Goal: Task Accomplishment & Management: Use online tool/utility

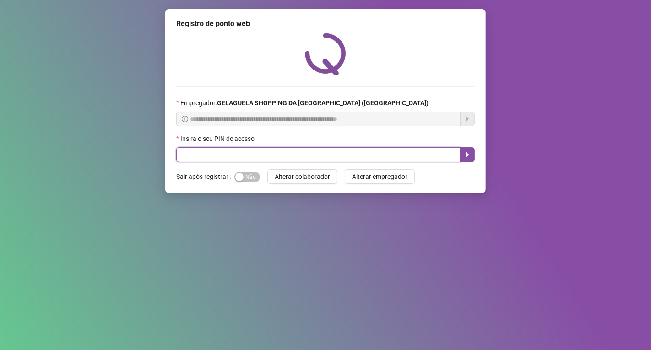
click at [196, 154] on input "text" at bounding box center [318, 154] width 284 height 15
type input "*****"
click at [237, 153] on input "text" at bounding box center [318, 154] width 284 height 15
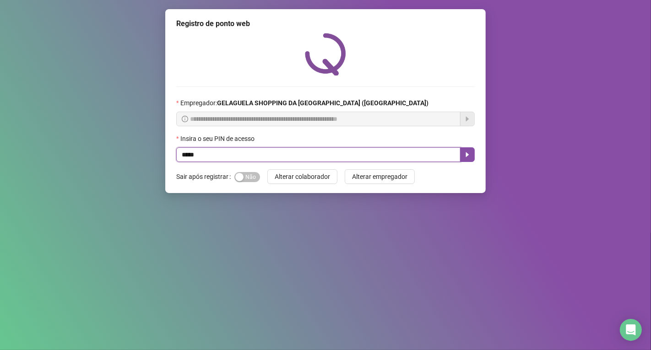
type input "*****"
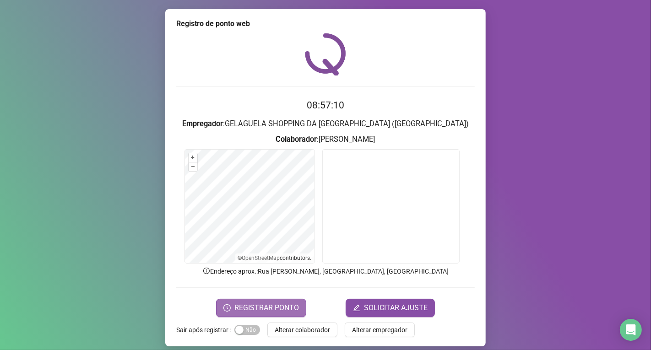
click at [252, 303] on span "REGISTRAR PONTO" at bounding box center [267, 308] width 65 height 11
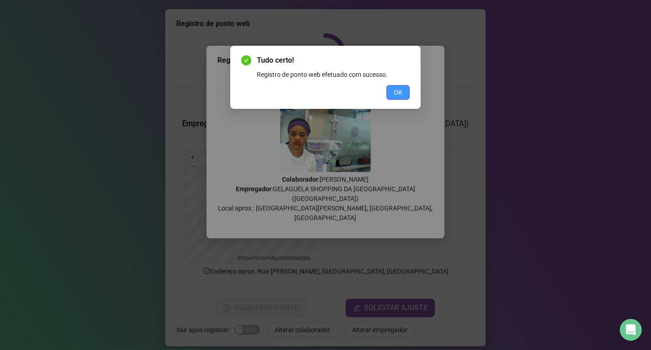
click at [391, 94] on button "OK" at bounding box center [398, 92] width 23 height 15
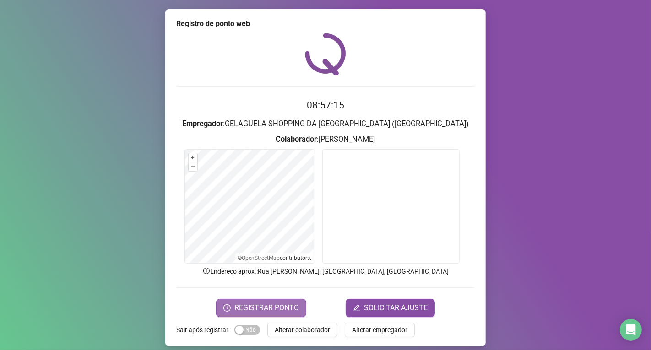
click at [262, 304] on span "REGISTRAR PONTO" at bounding box center [267, 308] width 65 height 11
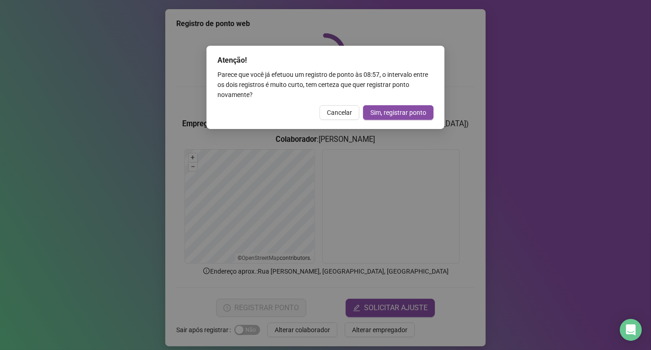
click at [332, 115] on span "Cancelar" at bounding box center [339, 113] width 25 height 10
click at [332, 115] on div "Atenção! Parece que você já efetuou um registro de ponto às 08:57 , o intervalo…" at bounding box center [325, 175] width 651 height 350
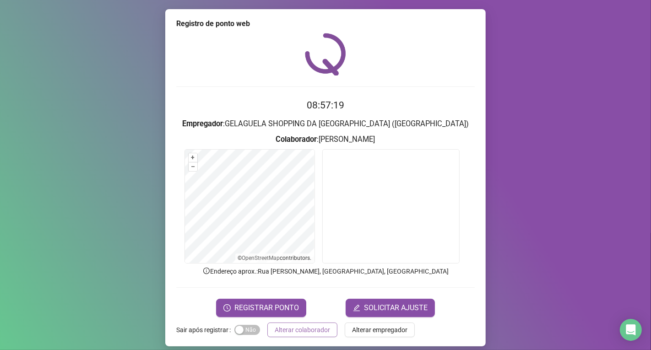
click at [295, 328] on span "Alterar colaborador" at bounding box center [302, 330] width 55 height 10
drag, startPoint x: 295, startPoint y: 328, endPoint x: 297, endPoint y: 301, distance: 26.7
click at [295, 327] on div "Registro de ponto web 08:57:19 Empregador : GELAGUELA SHOPPING DA BAHIA (IGUATE…" at bounding box center [325, 175] width 651 height 350
